Goal: Find contact information: Find contact information

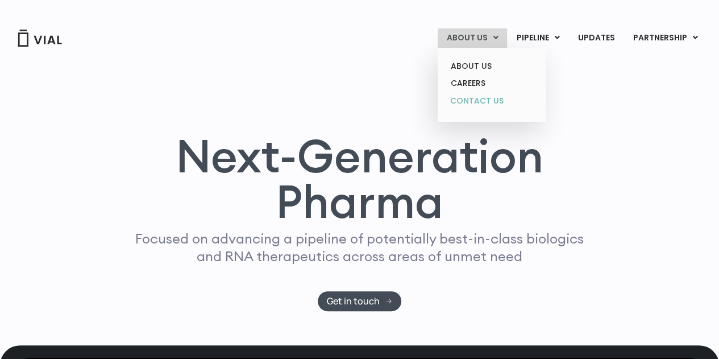
click at [484, 101] on link "CONTACT US" at bounding box center [491, 101] width 99 height 18
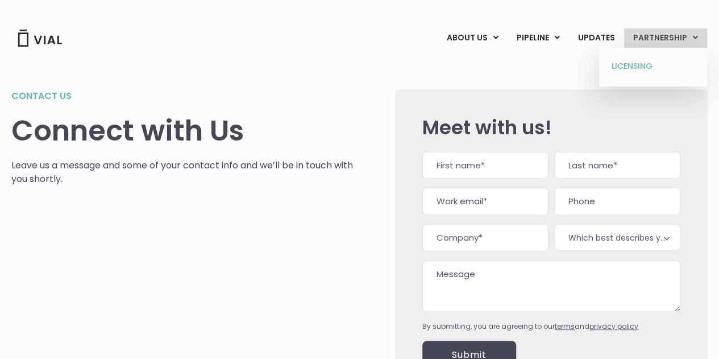
click at [640, 63] on link "LICENSING" at bounding box center [652, 66] width 99 height 18
